Goal: Task Accomplishment & Management: Manage account settings

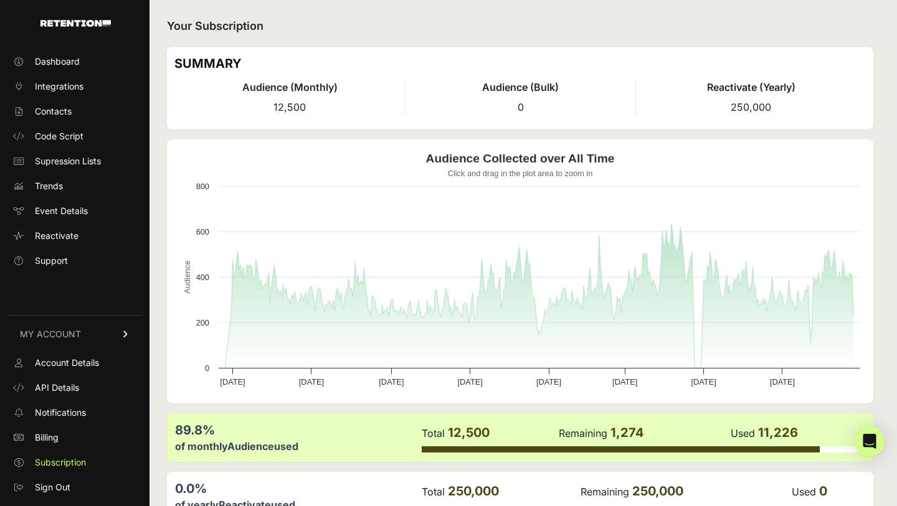
click at [289, 91] on h4 "Audience (Monthly)" at bounding box center [289, 87] width 230 height 15
click at [289, 118] on div "SUMMARY Audience (Monthly) 12,500 Audience (Bulk) 0 Reactivate (Yearly) 250,000" at bounding box center [520, 88] width 706 height 82
click at [293, 99] on li "Audience (Monthly) 12,500" at bounding box center [289, 97] width 230 height 35
click at [50, 467] on span "Subscription" at bounding box center [60, 462] width 51 height 12
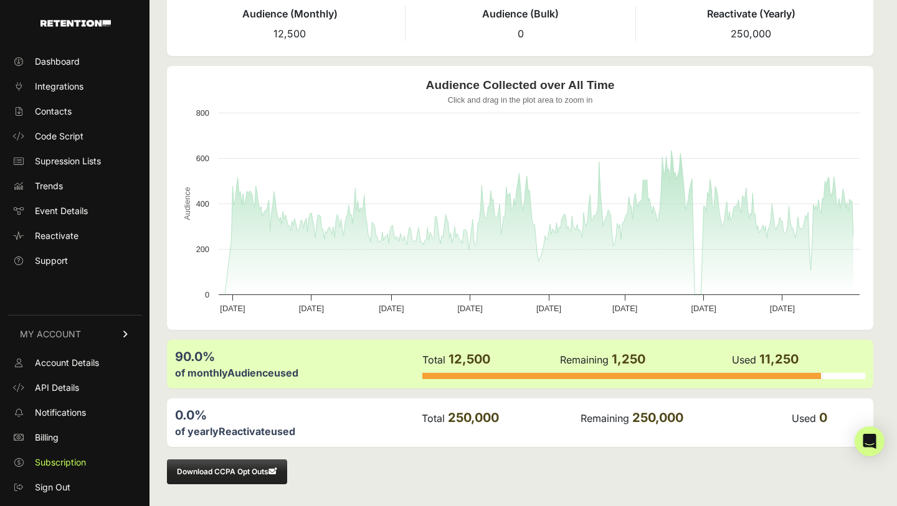
scroll to position [74, 0]
click at [700, 359] on td "Remaining 1,250" at bounding box center [645, 359] width 172 height 24
click at [535, 365] on td "Total 12,500" at bounding box center [489, 359] width 137 height 24
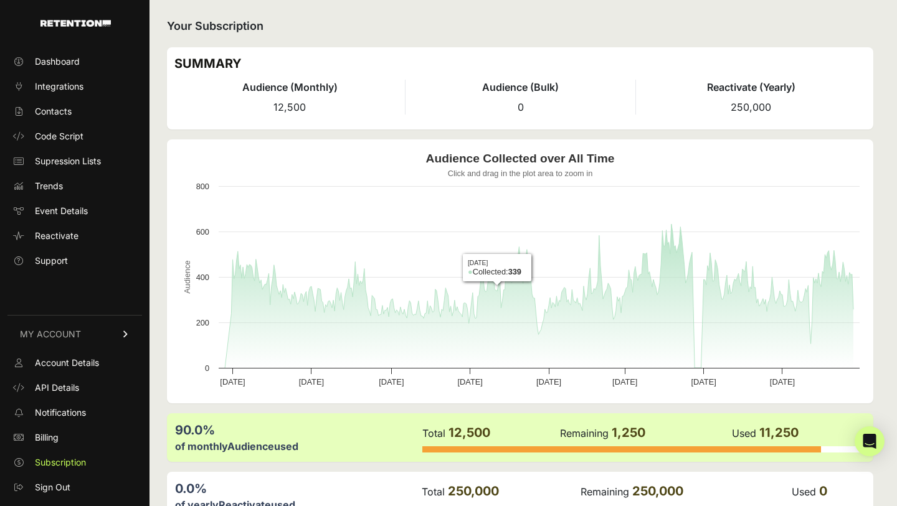
click at [272, 95] on li "Audience (Monthly) 12,500" at bounding box center [289, 97] width 230 height 35
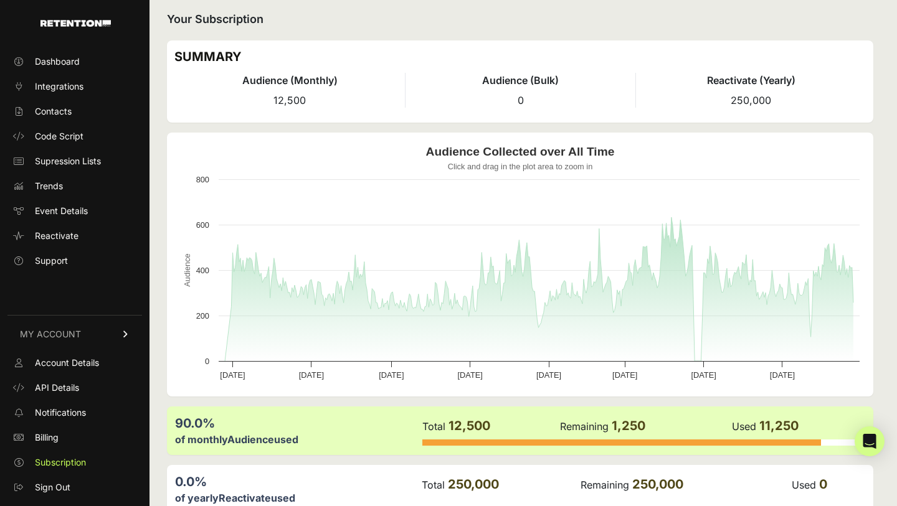
scroll to position [74, 0]
